Goal: Task Accomplishment & Management: Use online tool/utility

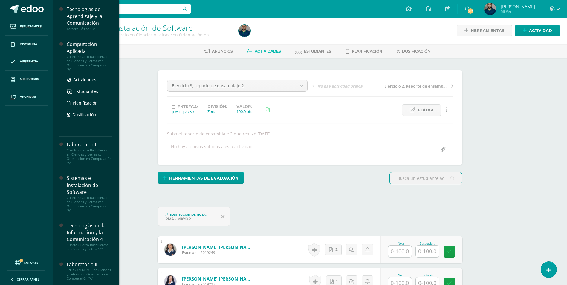
scroll to position [179, 0]
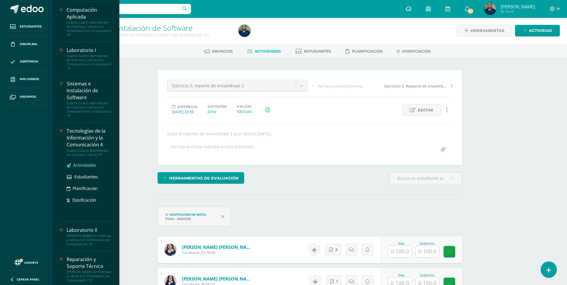
click at [85, 165] on span "Actividades" at bounding box center [84, 165] width 23 height 6
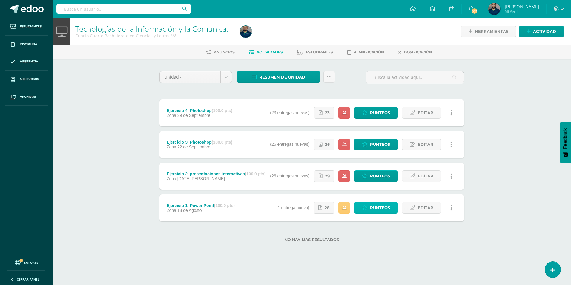
click at [373, 209] on span "Punteos" at bounding box center [380, 207] width 20 height 11
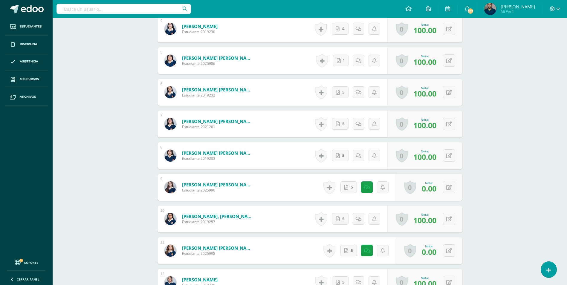
scroll to position [329, 0]
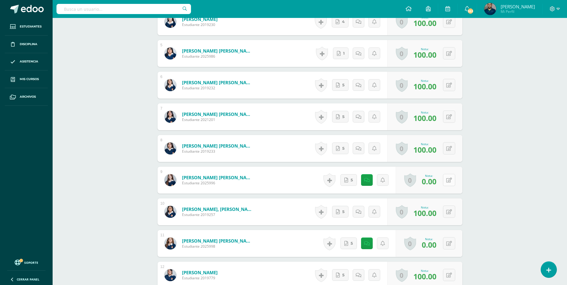
click at [448, 178] on button at bounding box center [449, 180] width 12 height 12
type input "80"
click at [451, 245] on button at bounding box center [449, 243] width 12 height 12
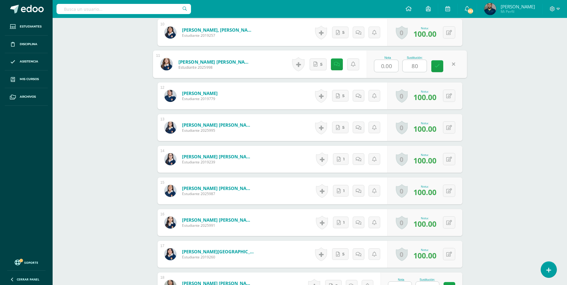
scroll to position [628, 0]
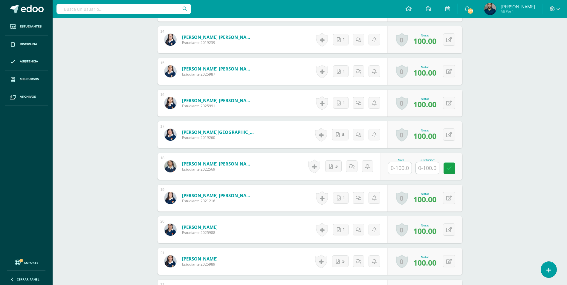
type input "80"
click at [404, 170] on input "text" at bounding box center [399, 168] width 23 height 12
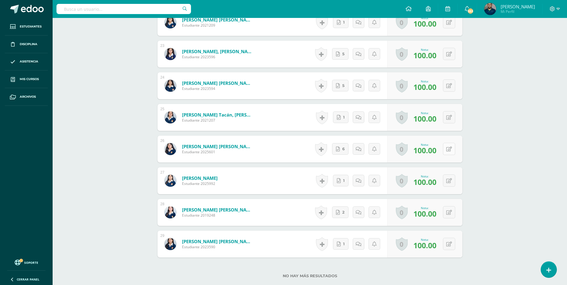
scroll to position [940, 0]
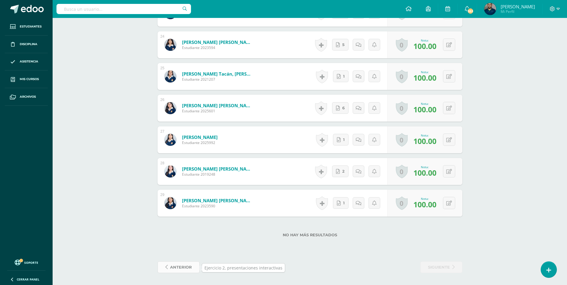
type input "100"
click at [183, 269] on span "anterior" at bounding box center [181, 267] width 22 height 11
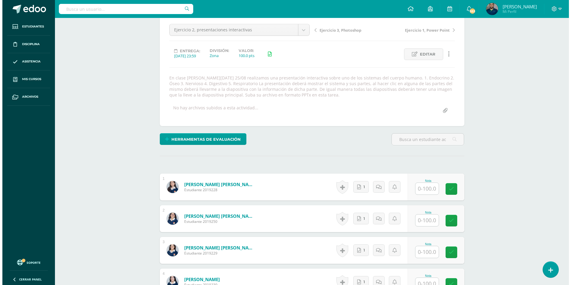
scroll to position [54, 0]
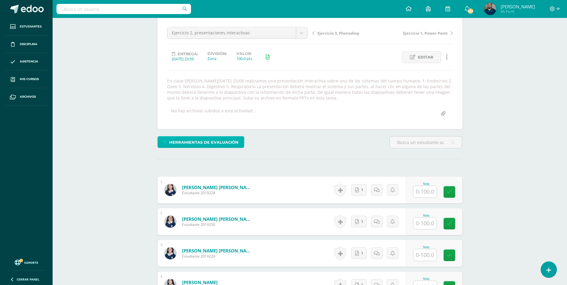
click at [208, 137] on span "Herramientas de evaluación" at bounding box center [203, 142] width 69 height 11
click at [221, 125] on link "Sustitución de nota" at bounding box center [216, 121] width 59 height 9
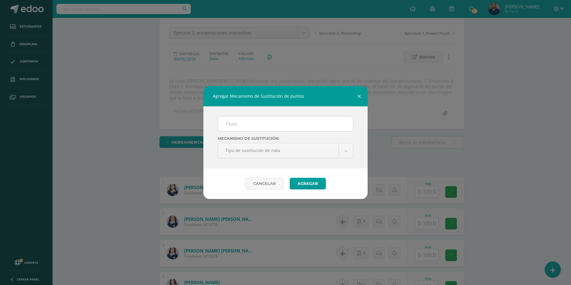
click at [254, 136] on div "Mecanismo de sustitución: Tipo de sustitución de nota Tipo de sustitución de no…" at bounding box center [285, 137] width 164 height 62
click at [259, 123] on input "text" at bounding box center [285, 123] width 135 height 15
click at [254, 125] on input "text" at bounding box center [285, 123] width 135 height 15
type input "PMA"
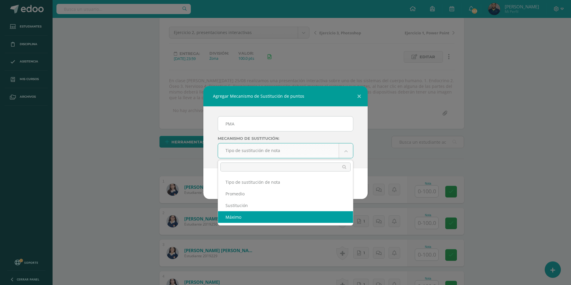
select select "maximum"
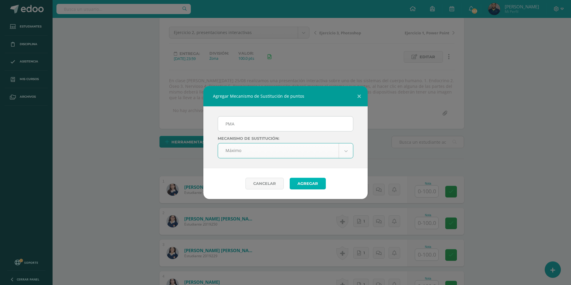
click at [324, 187] on button "Agregar" at bounding box center [308, 184] width 36 height 12
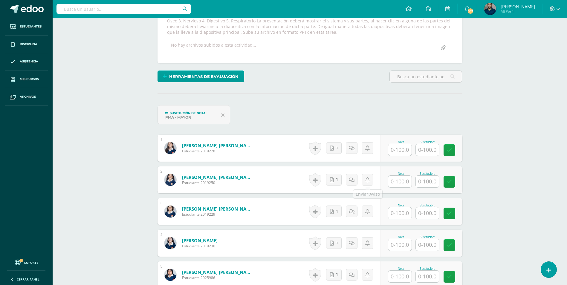
scroll to position [120, 0]
click at [406, 151] on input "text" at bounding box center [399, 150] width 23 height 12
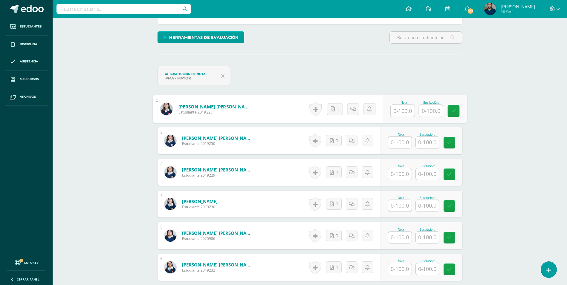
scroll to position [145, 0]
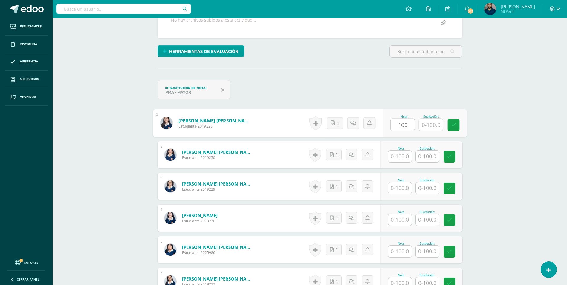
type input "100"
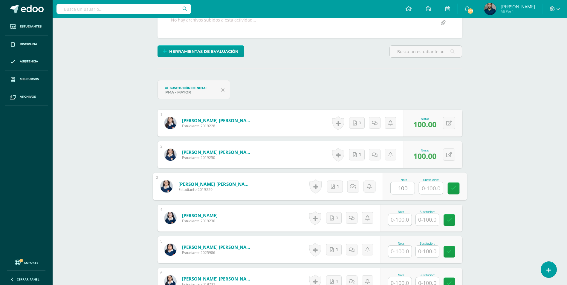
type input "100"
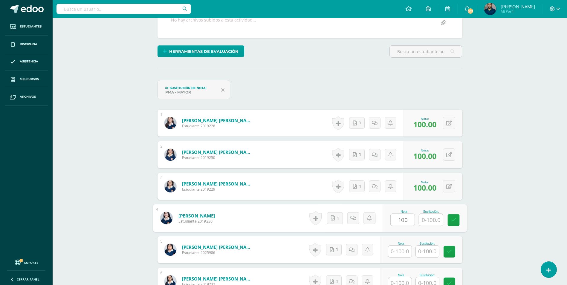
type input "100"
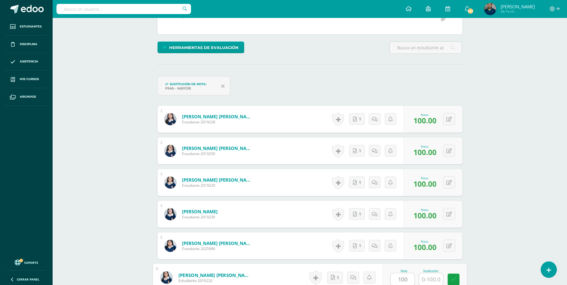
type input "100"
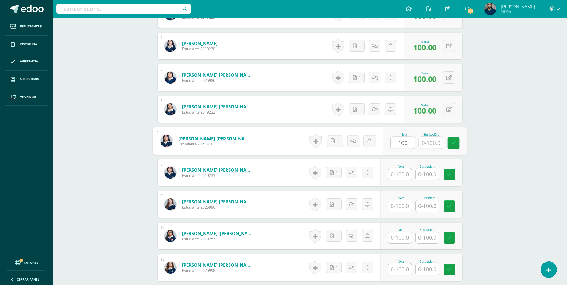
type input "100"
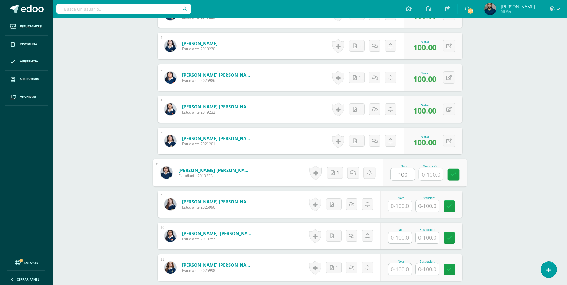
type input "100"
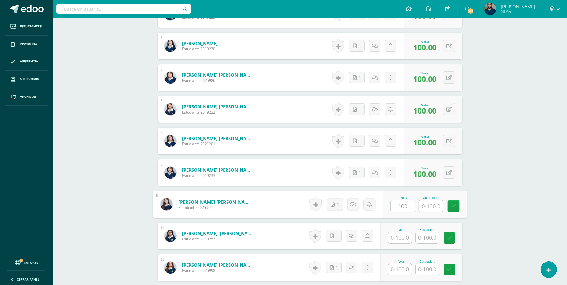
type input "100"
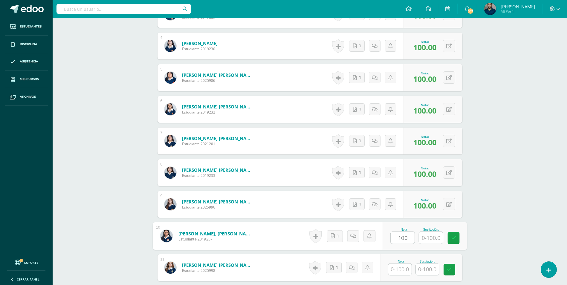
type input "100"
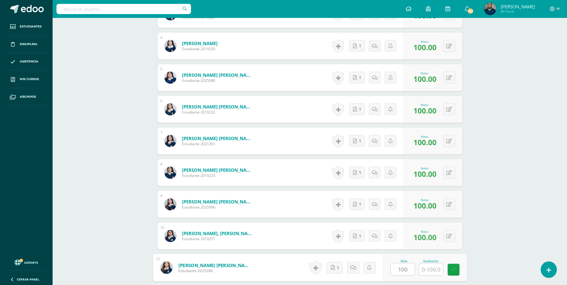
type input "100"
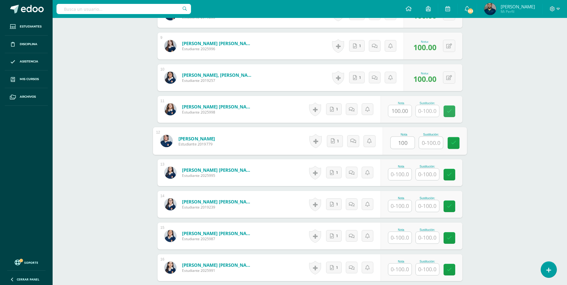
type input "100"
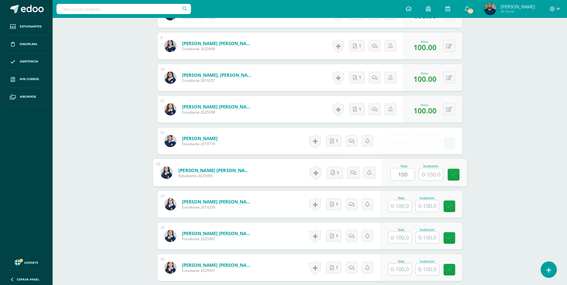
type input "100"
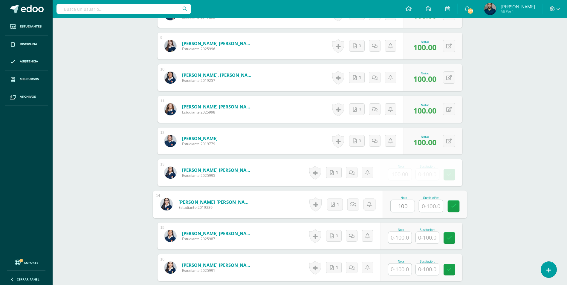
type input "100"
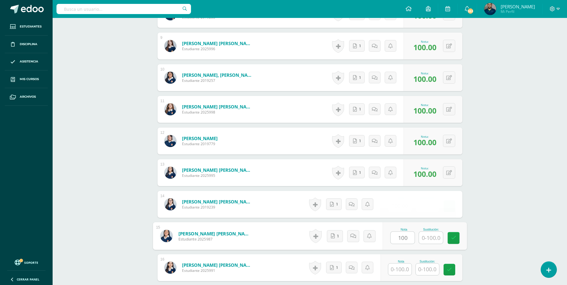
type input "100"
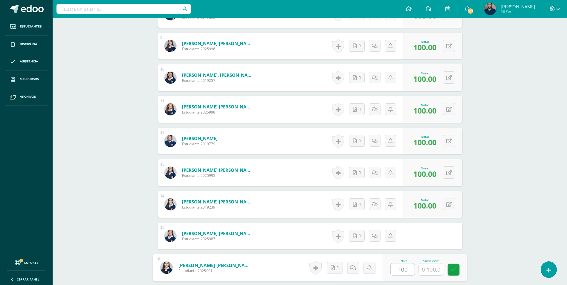
type input "100"
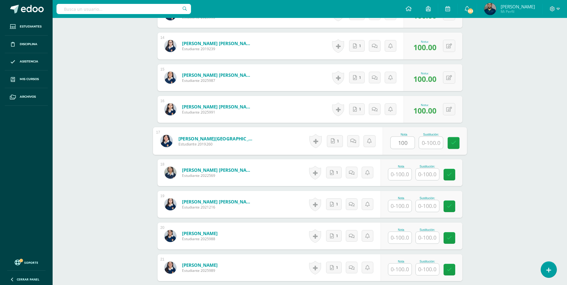
type input "100"
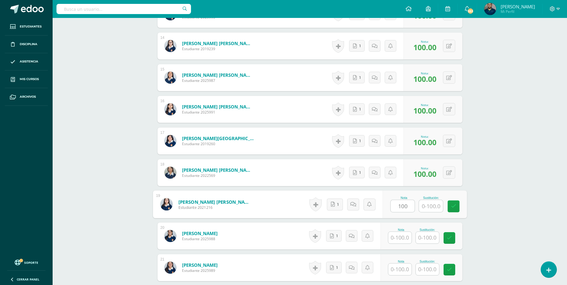
type input "100"
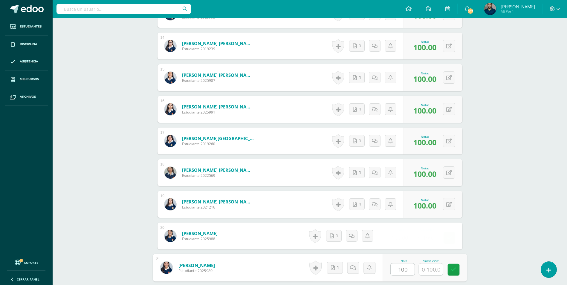
type input "100"
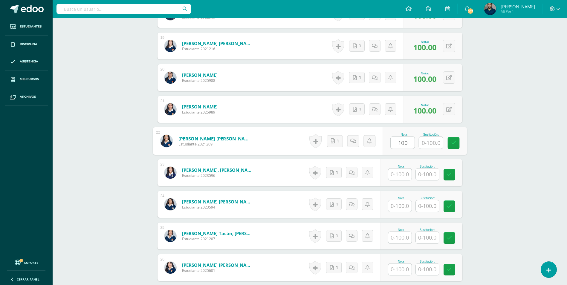
type input "100"
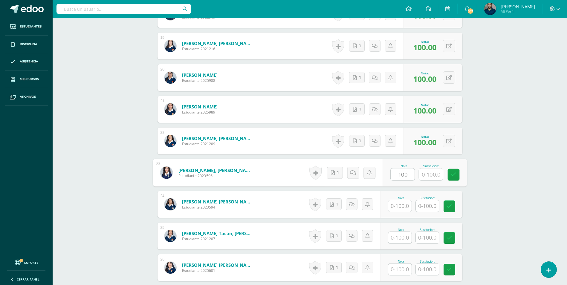
type input "100"
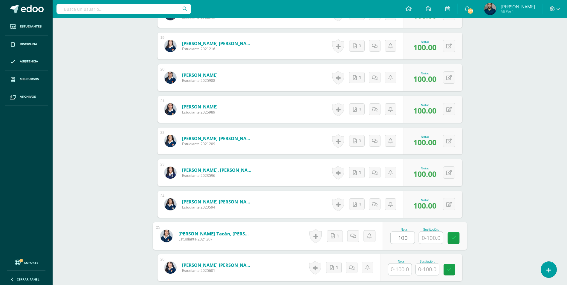
type input "100"
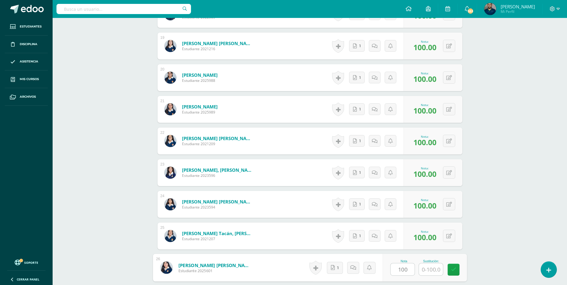
type input "100"
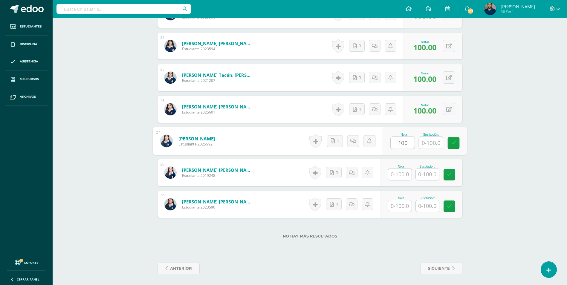
type input "100"
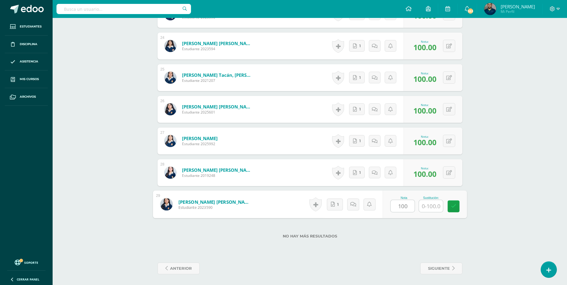
type input "100"
click at [183, 267] on span "anterior" at bounding box center [181, 268] width 22 height 11
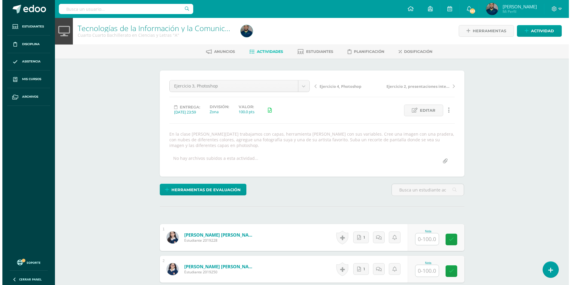
scroll to position [1, 0]
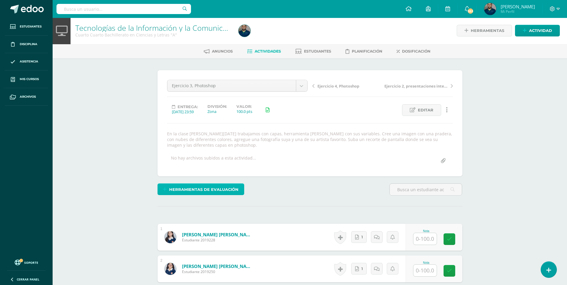
click at [214, 194] on span "Herramientas de evaluación" at bounding box center [203, 189] width 69 height 11
click at [217, 170] on link "Sustitución de nota" at bounding box center [216, 169] width 59 height 9
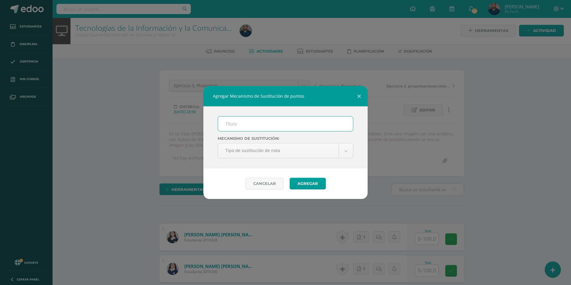
click at [232, 127] on input "text" at bounding box center [285, 123] width 135 height 15
type input "PMA"
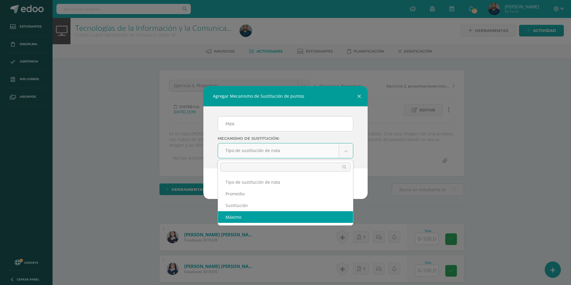
drag, startPoint x: 246, startPoint y: 216, endPoint x: 260, endPoint y: 214, distance: 14.1
select select "maximum"
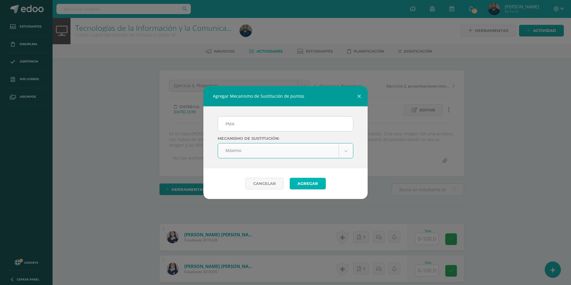
click at [310, 183] on button "Agregar" at bounding box center [308, 184] width 36 height 12
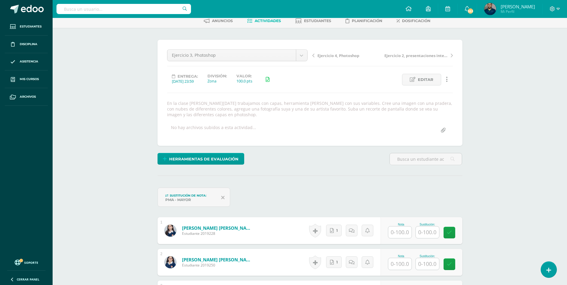
scroll to position [60, 0]
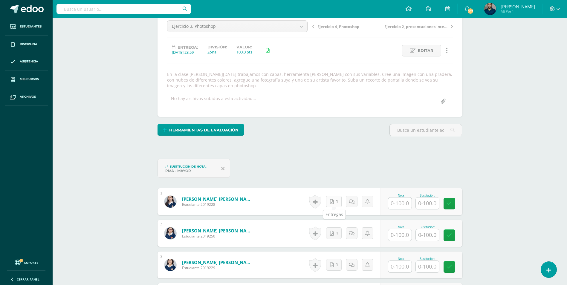
click at [332, 201] on icon at bounding box center [332, 201] width 4 height 5
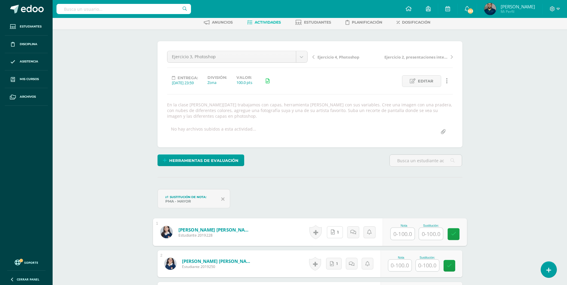
scroll to position [0, 0]
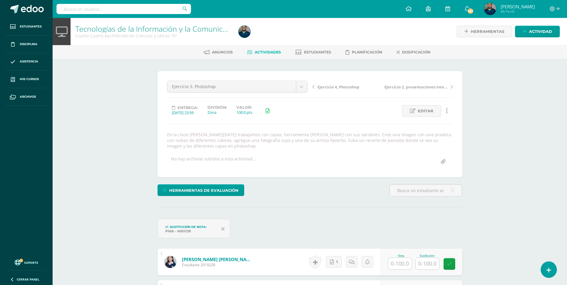
click at [330, 86] on span "Ejercicio 4, Photoshop" at bounding box center [338, 86] width 42 height 5
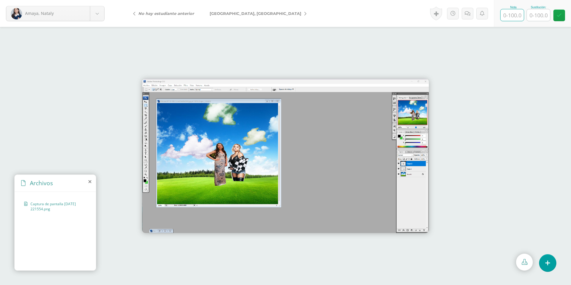
click at [518, 19] on input "text" at bounding box center [512, 15] width 23 height 12
type input "100"
click at [242, 15] on link "[GEOGRAPHIC_DATA], [GEOGRAPHIC_DATA]" at bounding box center [256, 13] width 109 height 14
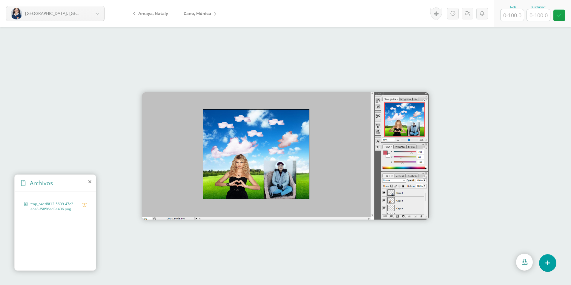
click at [515, 19] on input "text" at bounding box center [512, 15] width 23 height 12
type input "100"
click at [216, 14] on link "Cano, Mónica" at bounding box center [198, 13] width 45 height 14
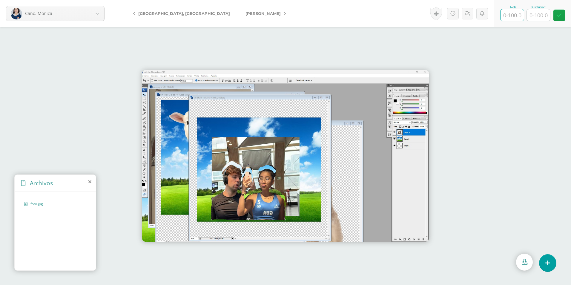
click at [511, 13] on input "text" at bounding box center [512, 15] width 23 height 12
type input "100"
click at [246, 13] on span "[PERSON_NAME]" at bounding box center [263, 13] width 35 height 5
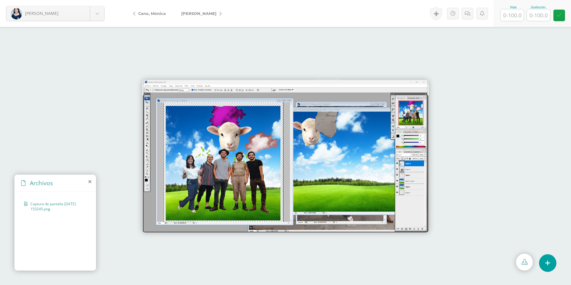
click at [515, 13] on input "text" at bounding box center [512, 15] width 23 height 12
type input "100"
click at [203, 16] on link "[PERSON_NAME]" at bounding box center [200, 13] width 53 height 14
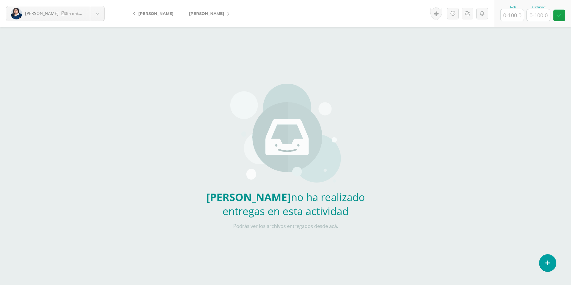
click at [521, 18] on input "text" at bounding box center [512, 15] width 23 height 12
type input "0"
type input "50"
click at [219, 14] on span "[PERSON_NAME]" at bounding box center [206, 13] width 35 height 5
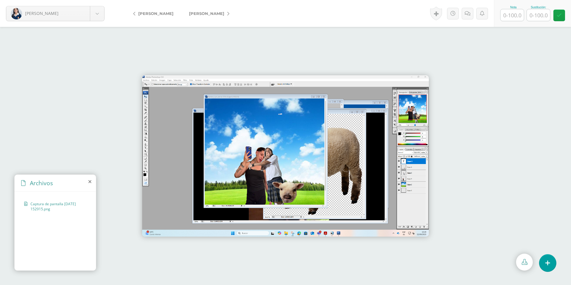
click at [514, 16] on input "text" at bounding box center [512, 15] width 23 height 12
type input "100"
click at [230, 13] on form "Cota, Valeria Amaya, Nataly Asturias, Kelsie Cano, Mónica Cercado, Katherine Co…" at bounding box center [285, 13] width 571 height 27
click at [227, 15] on icon at bounding box center [228, 14] width 2 height 4
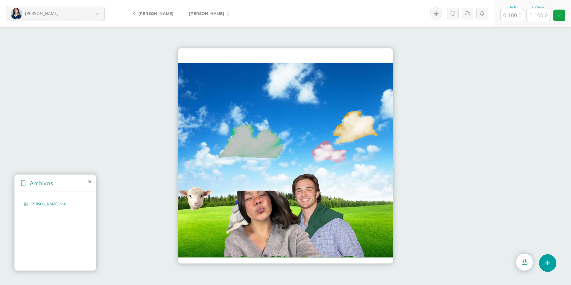
click at [513, 14] on input "text" at bounding box center [512, 15] width 23 height 12
type input "100"
click at [199, 14] on span "[PERSON_NAME]" at bounding box center [206, 13] width 35 height 5
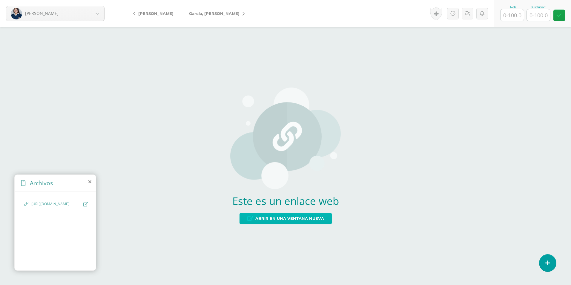
click at [298, 218] on span "Abrir en una ventana nueva" at bounding box center [289, 218] width 69 height 11
click at [510, 15] on input "text" at bounding box center [512, 15] width 23 height 12
type input "100"
click at [243, 15] on icon at bounding box center [244, 14] width 2 height 4
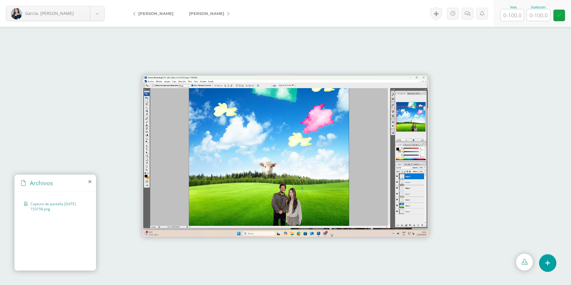
click at [512, 13] on input "text" at bounding box center [512, 15] width 23 height 12
type input "100"
click at [211, 15] on link "[PERSON_NAME]" at bounding box center [207, 13] width 53 height 14
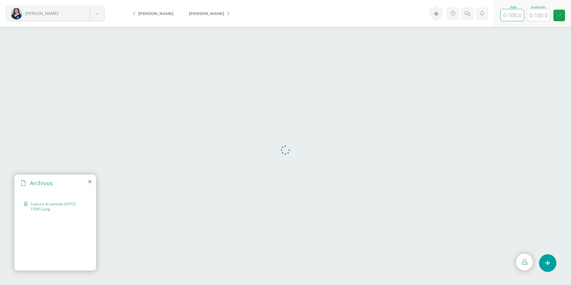
click at [518, 19] on input "text" at bounding box center [512, 15] width 23 height 12
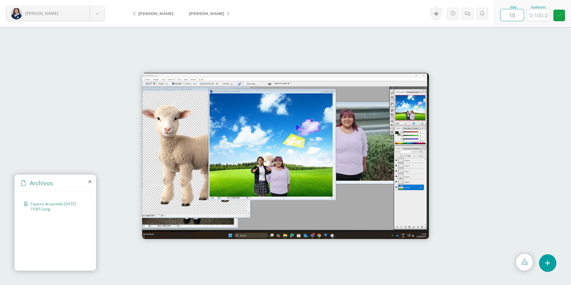
type input "100"
click at [216, 13] on span "[PERSON_NAME]" at bounding box center [206, 13] width 35 height 5
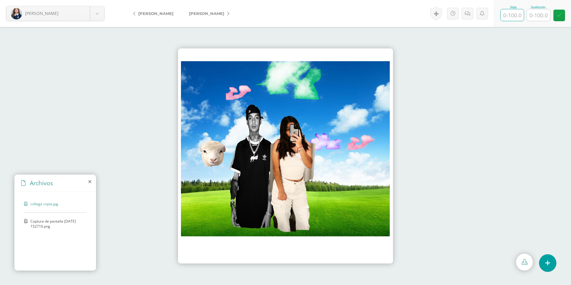
click at [516, 19] on input "text" at bounding box center [512, 15] width 23 height 12
type input "100"
click at [227, 15] on icon at bounding box center [228, 14] width 2 height 4
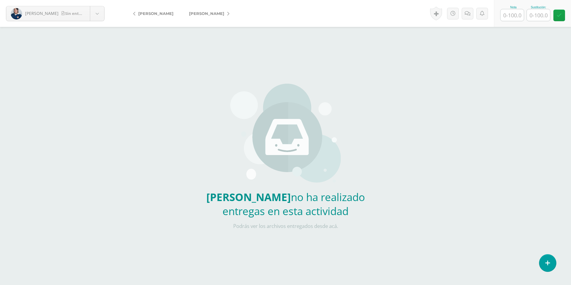
click at [519, 14] on input "text" at bounding box center [512, 15] width 23 height 12
type input "0"
type input "50"
click at [222, 15] on span "[PERSON_NAME]" at bounding box center [206, 13] width 35 height 5
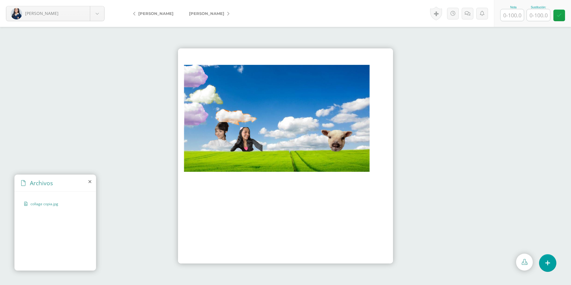
drag, startPoint x: 516, startPoint y: 15, endPoint x: 522, endPoint y: 13, distance: 6.1
click at [520, 15] on input "text" at bounding box center [512, 15] width 23 height 12
type input "100"
click at [214, 13] on span "[PERSON_NAME]" at bounding box center [206, 13] width 35 height 5
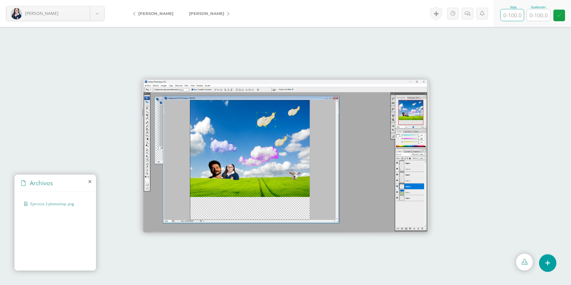
click at [512, 13] on input "text" at bounding box center [512, 15] width 23 height 12
type input "100"
click at [206, 15] on span "[PERSON_NAME]" at bounding box center [206, 13] width 35 height 5
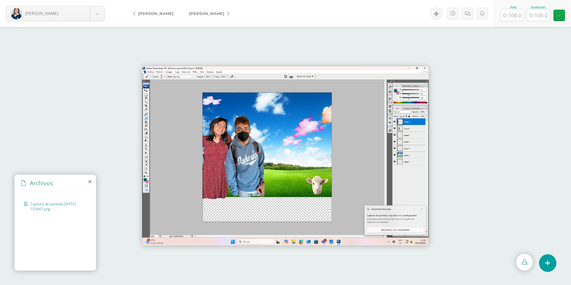
click at [510, 14] on input "text" at bounding box center [512, 15] width 23 height 12
type input "100"
click at [216, 11] on link "[PERSON_NAME]" at bounding box center [207, 13] width 53 height 14
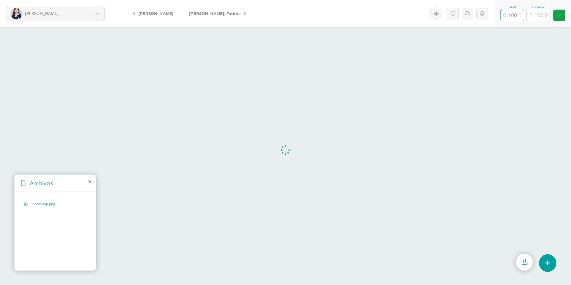
click at [519, 14] on input "text" at bounding box center [512, 15] width 23 height 12
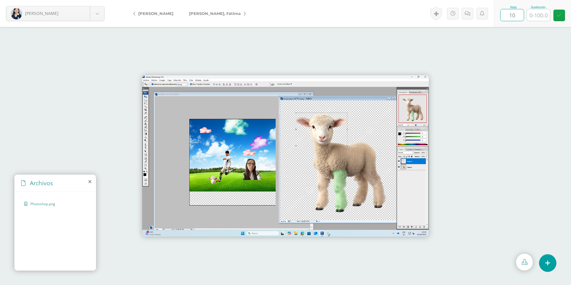
type input "100"
click at [221, 12] on link "[PERSON_NAME], Fátima" at bounding box center [215, 13] width 69 height 14
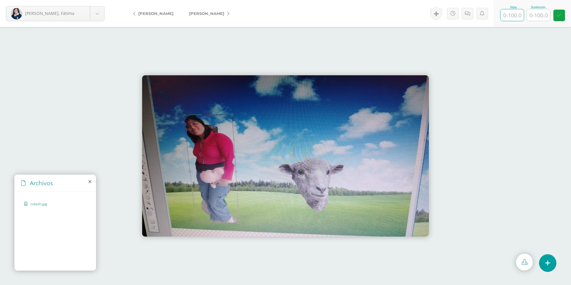
click at [516, 15] on input "text" at bounding box center [512, 15] width 23 height 12
type input "100"
click at [215, 18] on link "[PERSON_NAME]" at bounding box center [207, 13] width 53 height 14
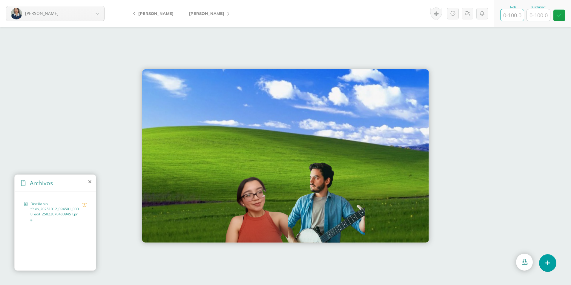
click at [509, 15] on input "text" at bounding box center [512, 15] width 23 height 12
type input "100"
click at [231, 10] on link "[PERSON_NAME]" at bounding box center [207, 13] width 53 height 14
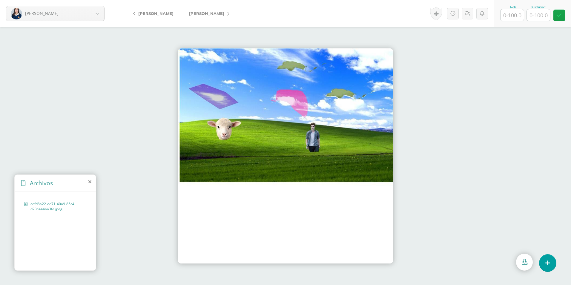
click at [514, 13] on input "text" at bounding box center [512, 15] width 23 height 12
type input "80"
click at [226, 9] on link "[PERSON_NAME]" at bounding box center [207, 13] width 53 height 14
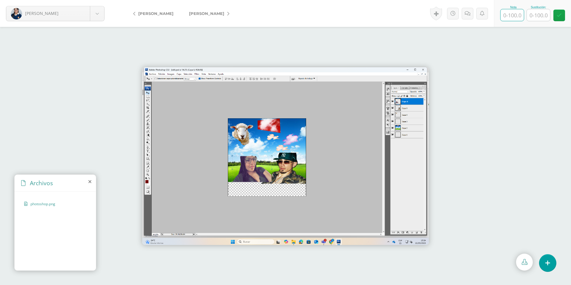
click at [520, 12] on input "text" at bounding box center [512, 15] width 23 height 12
type input "100"
click at [220, 15] on link "[PERSON_NAME]" at bounding box center [207, 13] width 53 height 14
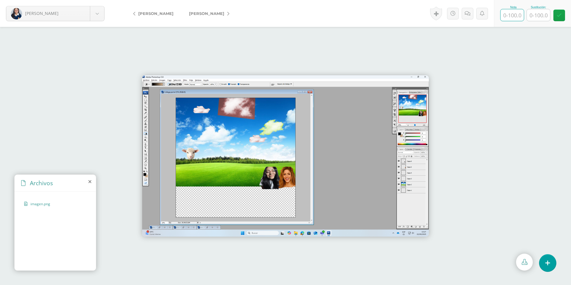
click at [516, 15] on input "text" at bounding box center [512, 15] width 23 height 12
type input "100"
click at [222, 13] on span "[PERSON_NAME]" at bounding box center [206, 13] width 35 height 5
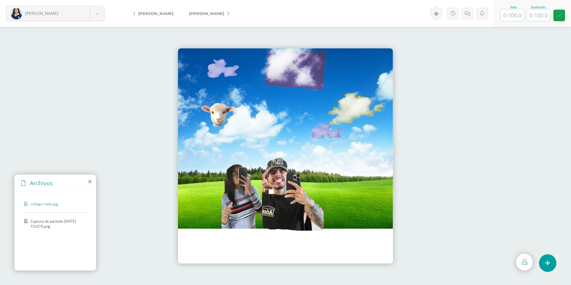
click at [514, 16] on input "text" at bounding box center [512, 15] width 23 height 12
type input "100"
click at [208, 14] on link "[PERSON_NAME]" at bounding box center [207, 13] width 53 height 14
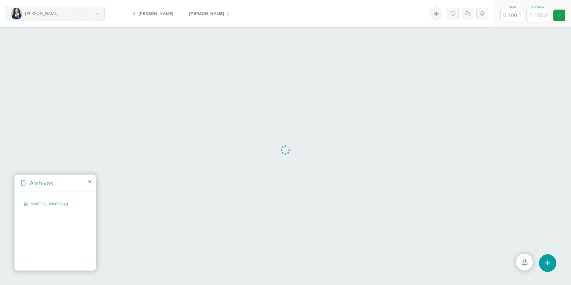
click at [512, 17] on input "text" at bounding box center [512, 15] width 23 height 12
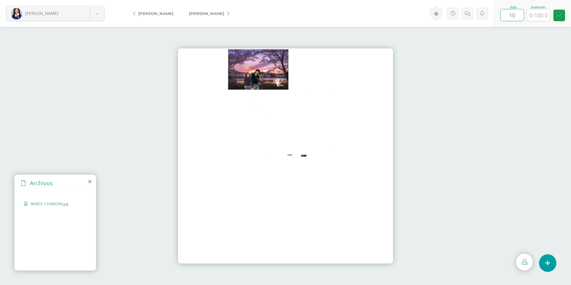
type input "100"
click at [228, 16] on icon at bounding box center [228, 14] width 2 height 4
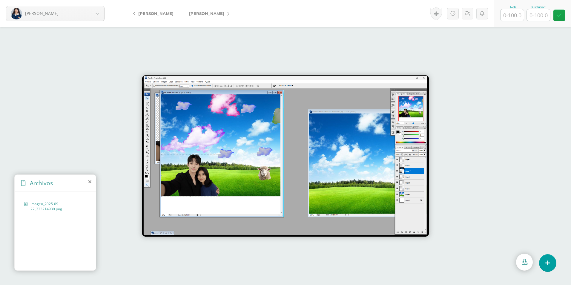
click at [513, 13] on input "text" at bounding box center [512, 15] width 23 height 12
type input "100"
click at [206, 12] on span "[PERSON_NAME]" at bounding box center [206, 13] width 35 height 5
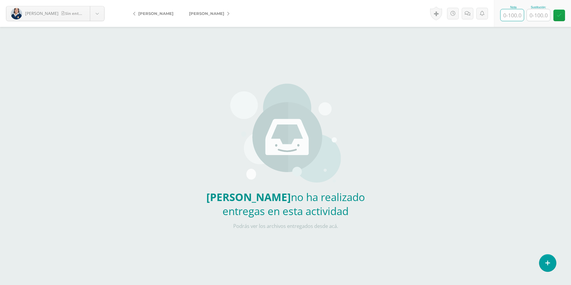
click at [516, 16] on input "text" at bounding box center [512, 15] width 23 height 12
type input "0"
type input "50"
click at [209, 2] on form "Sacalxot, Juana Sin entrega Amaya, Nataly Asturias, Kelsie Cano, Mónica Cercado…" at bounding box center [285, 13] width 571 height 27
click at [217, 9] on link "[PERSON_NAME]" at bounding box center [207, 13] width 53 height 14
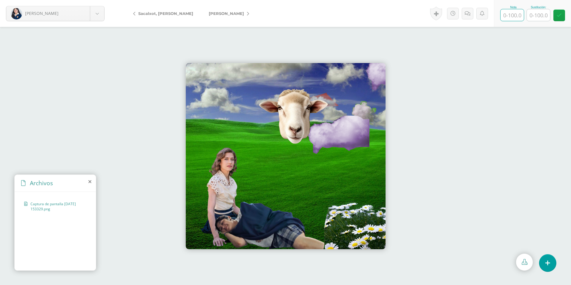
click at [510, 13] on input "text" at bounding box center [512, 15] width 23 height 12
type input "100"
click at [217, 13] on link "[PERSON_NAME]" at bounding box center [227, 13] width 53 height 14
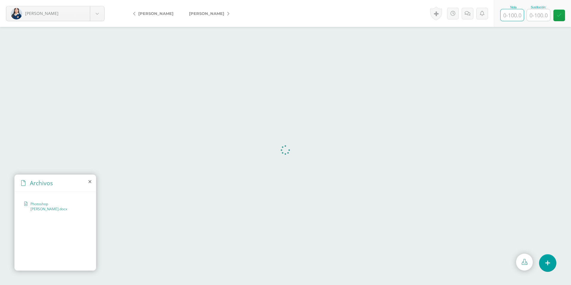
click at [513, 17] on input "text" at bounding box center [512, 15] width 23 height 12
type input "100"
click at [216, 14] on span "[PERSON_NAME]" at bounding box center [206, 13] width 35 height 5
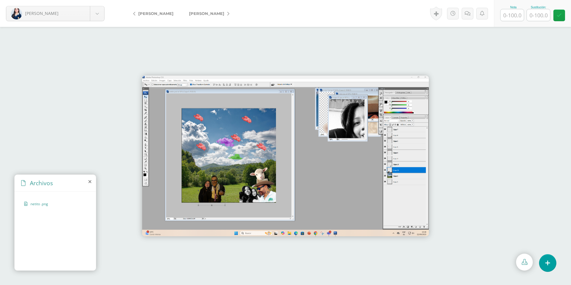
click at [508, 12] on input "text" at bounding box center [512, 15] width 23 height 12
type input "100"
click at [215, 17] on link "[PERSON_NAME]" at bounding box center [207, 13] width 53 height 14
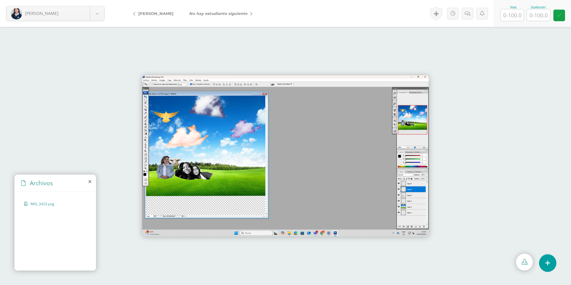
click at [515, 11] on input "text" at bounding box center [512, 15] width 23 height 12
type input "100"
